Goal: Information Seeking & Learning: Learn about a topic

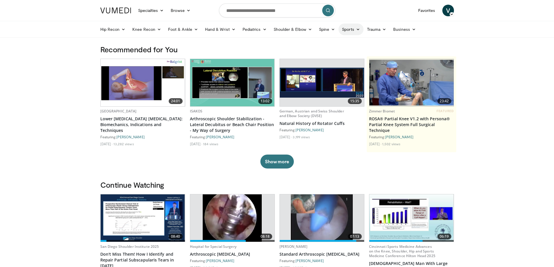
click at [358, 32] on link "Sports" at bounding box center [350, 30] width 25 height 12
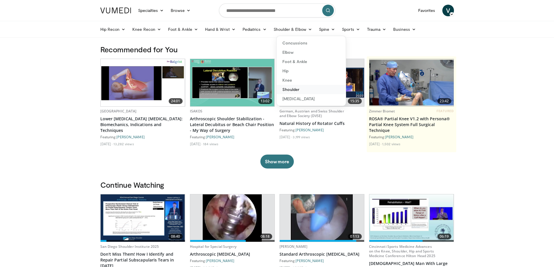
click at [321, 92] on link "Shoulder" at bounding box center [311, 89] width 69 height 9
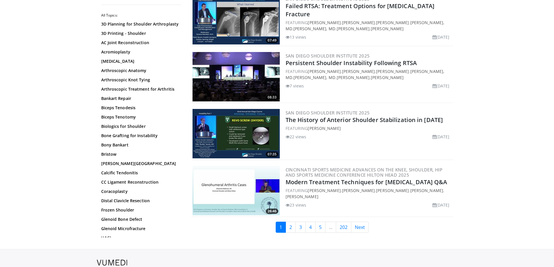
scroll to position [1315, 0]
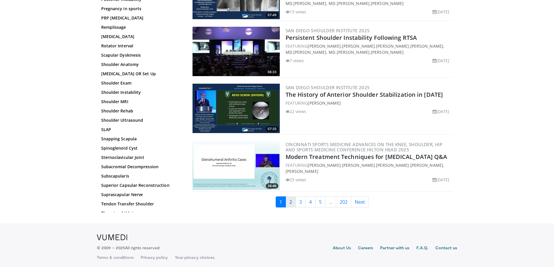
click at [286, 199] on link "2" at bounding box center [291, 202] width 10 height 11
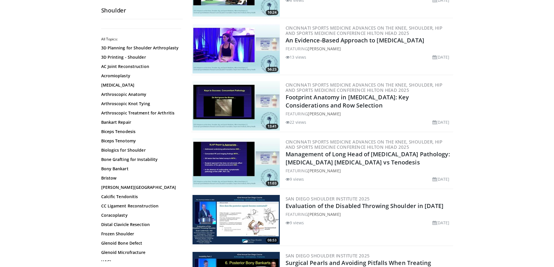
scroll to position [669, 0]
